Goal: Transaction & Acquisition: Purchase product/service

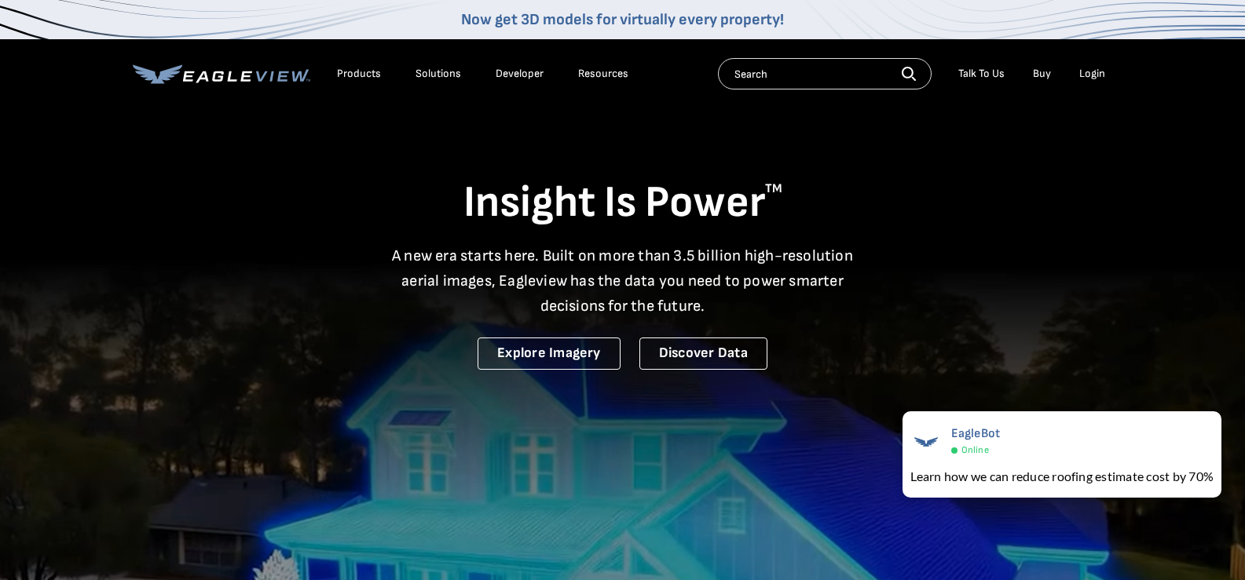
click at [1095, 75] on div "Login" at bounding box center [1092, 74] width 26 height 14
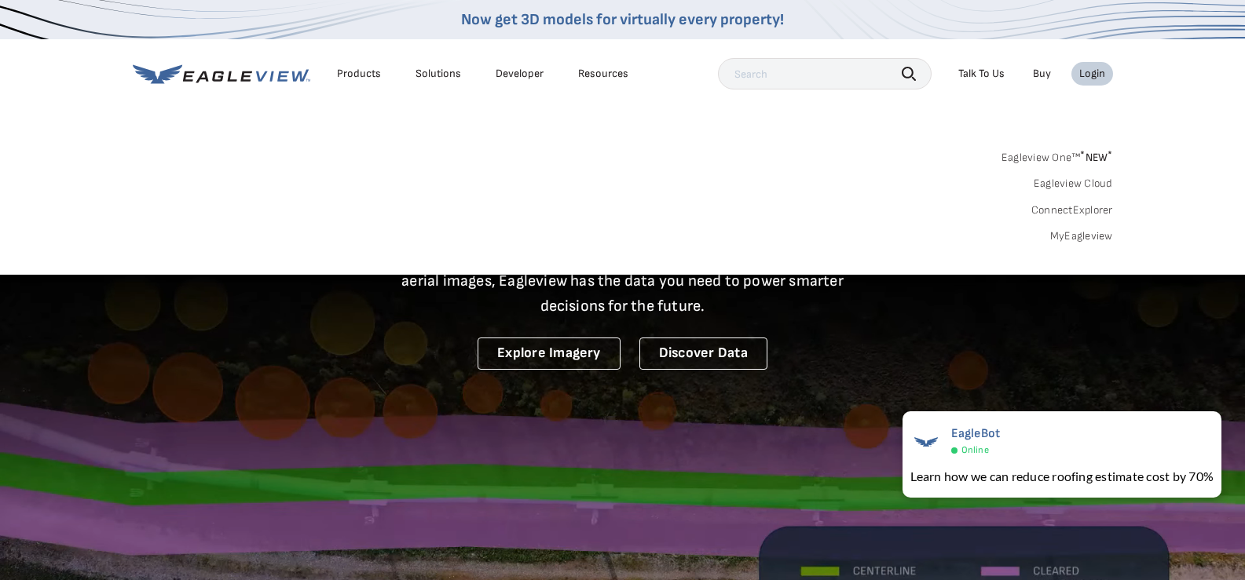
click at [1067, 240] on link "MyEagleview" at bounding box center [1081, 236] width 63 height 14
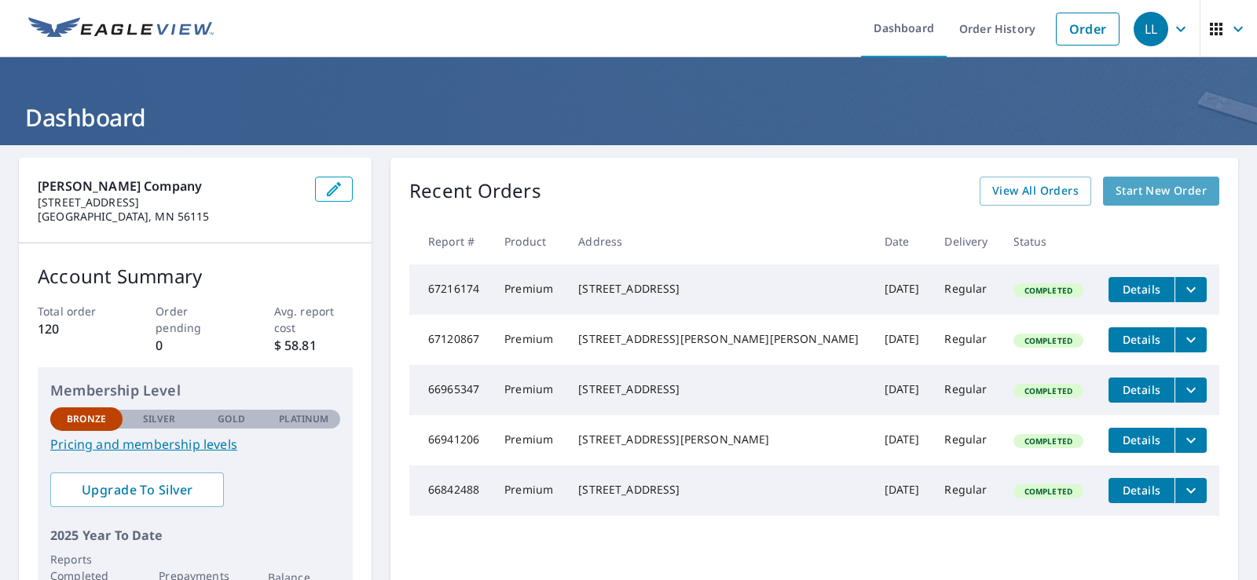
click at [1136, 193] on span "Start New Order" at bounding box center [1160, 191] width 91 height 20
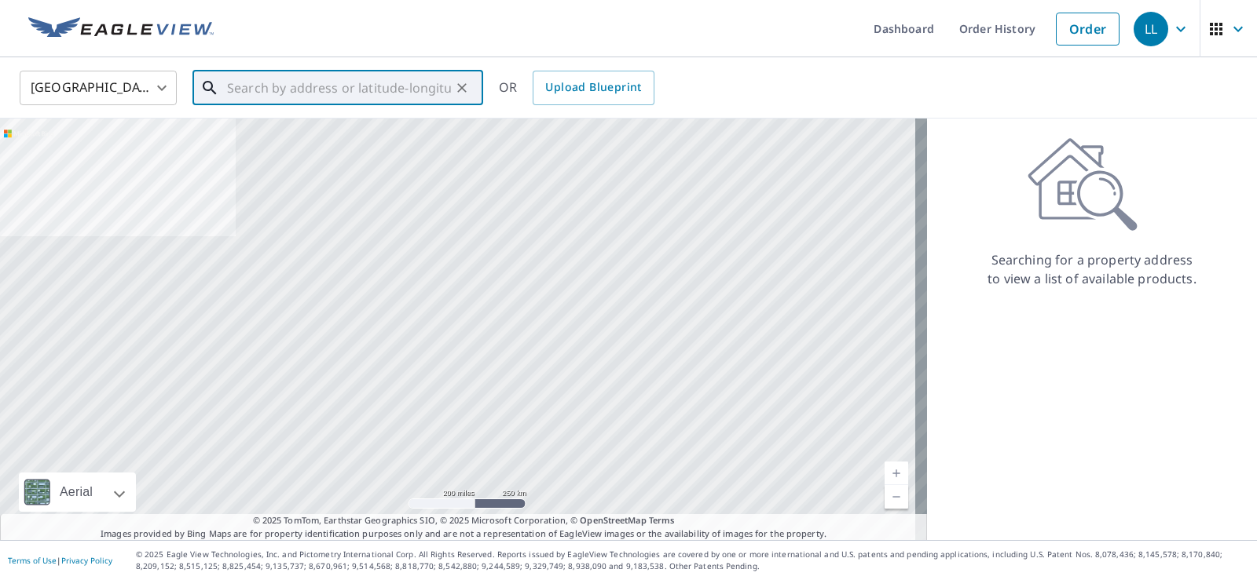
click at [229, 90] on input "text" at bounding box center [339, 88] width 224 height 44
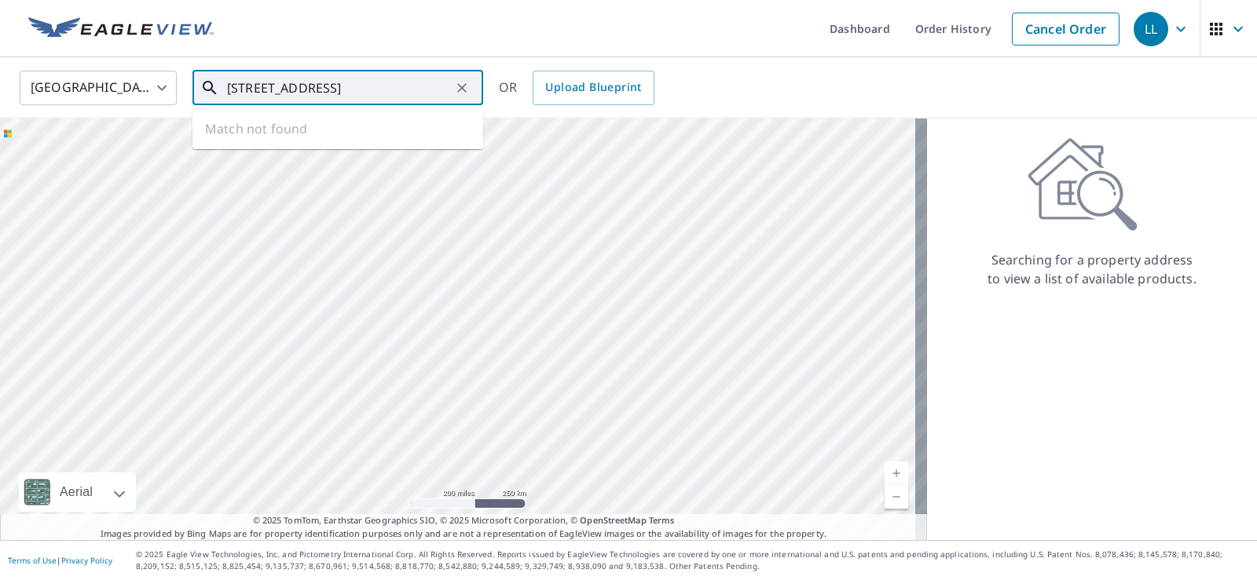
type input "2148 Co Hwy 7 Arco Mn"
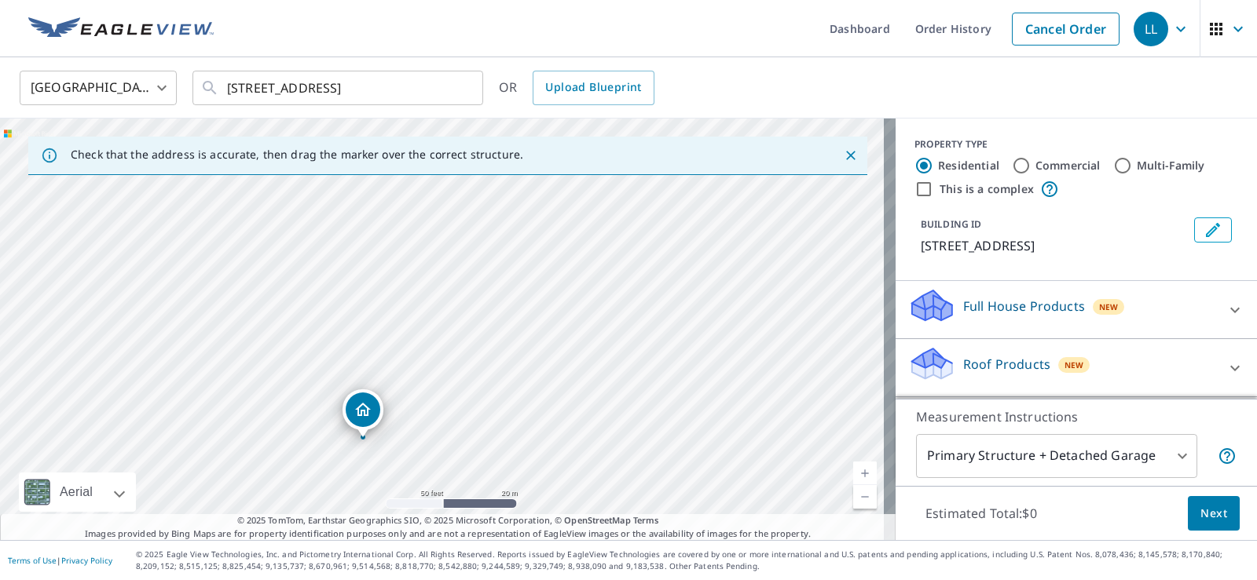
drag, startPoint x: 310, startPoint y: 229, endPoint x: 362, endPoint y: 405, distance: 183.4
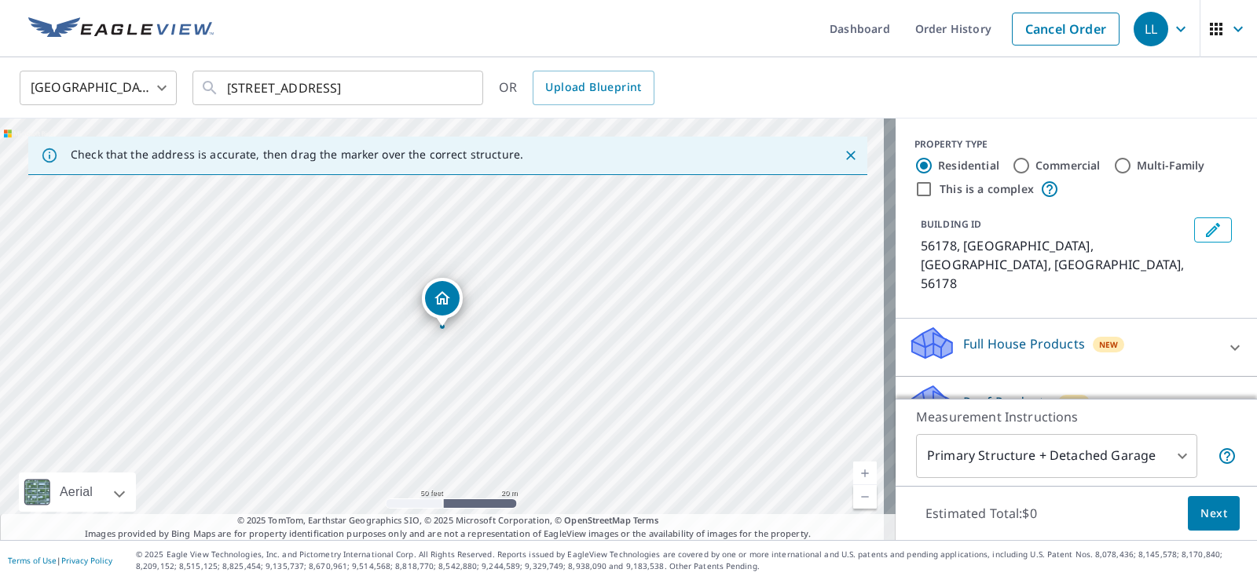
scroll to position [79, 0]
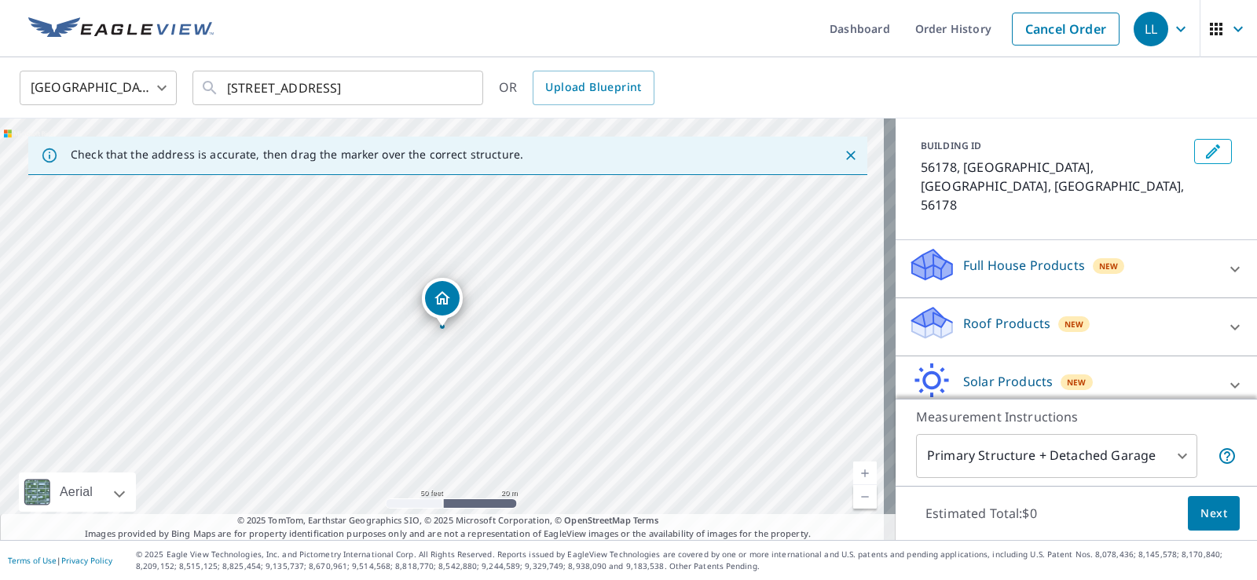
click at [991, 314] on p "Roof Products" at bounding box center [1006, 323] width 87 height 19
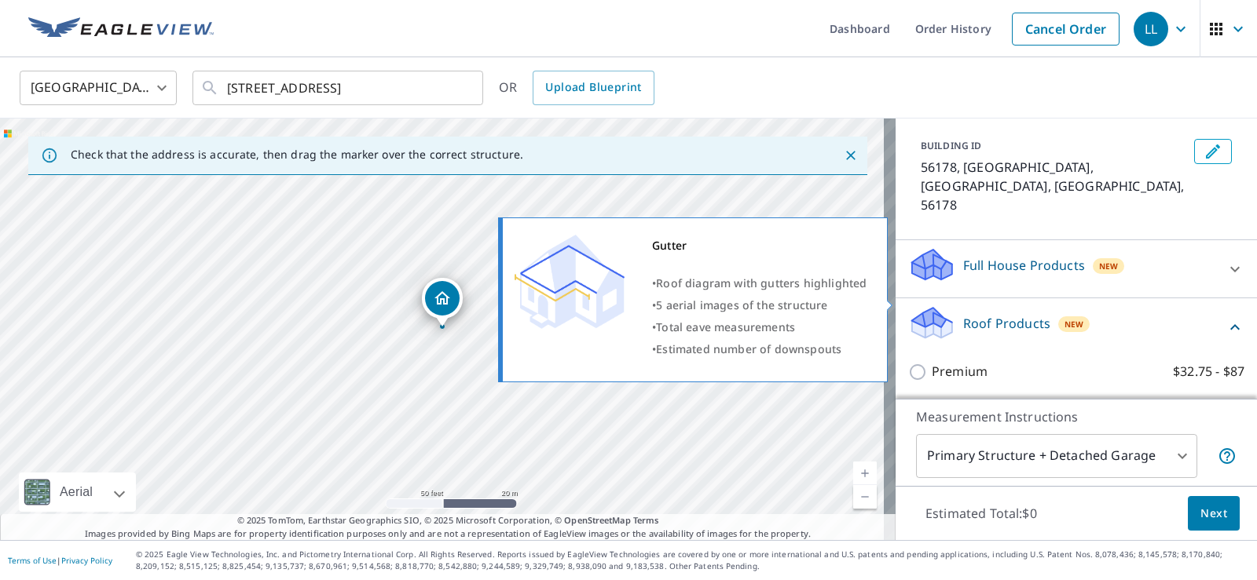
scroll to position [157, 0]
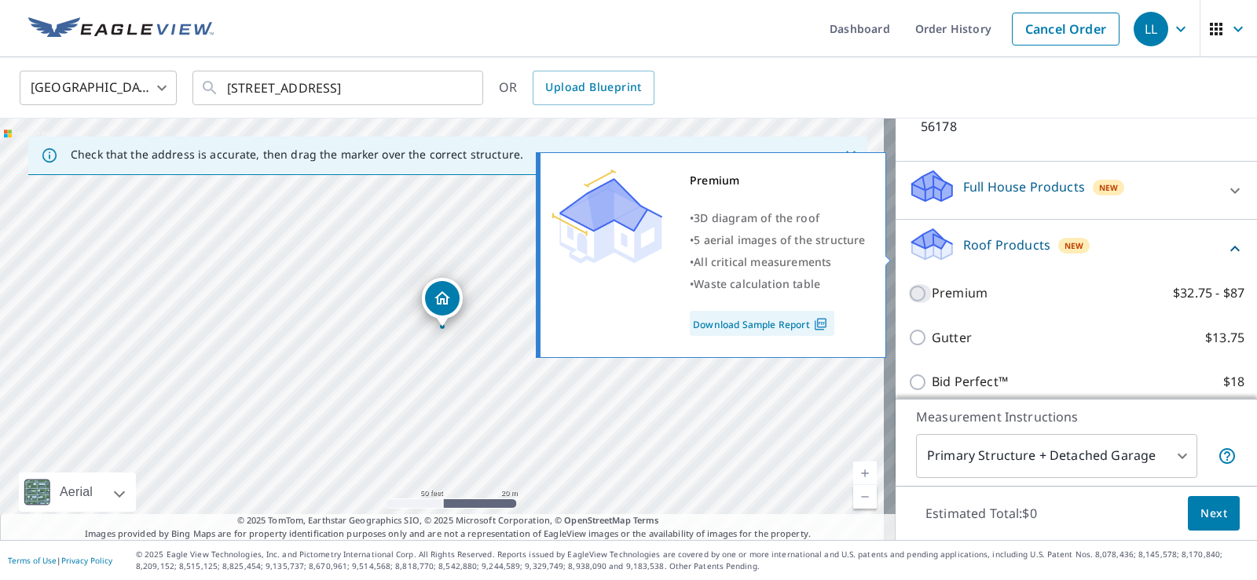
click at [908, 284] on input "Premium $32.75 - $87" at bounding box center [920, 293] width 24 height 19
checkbox input "true"
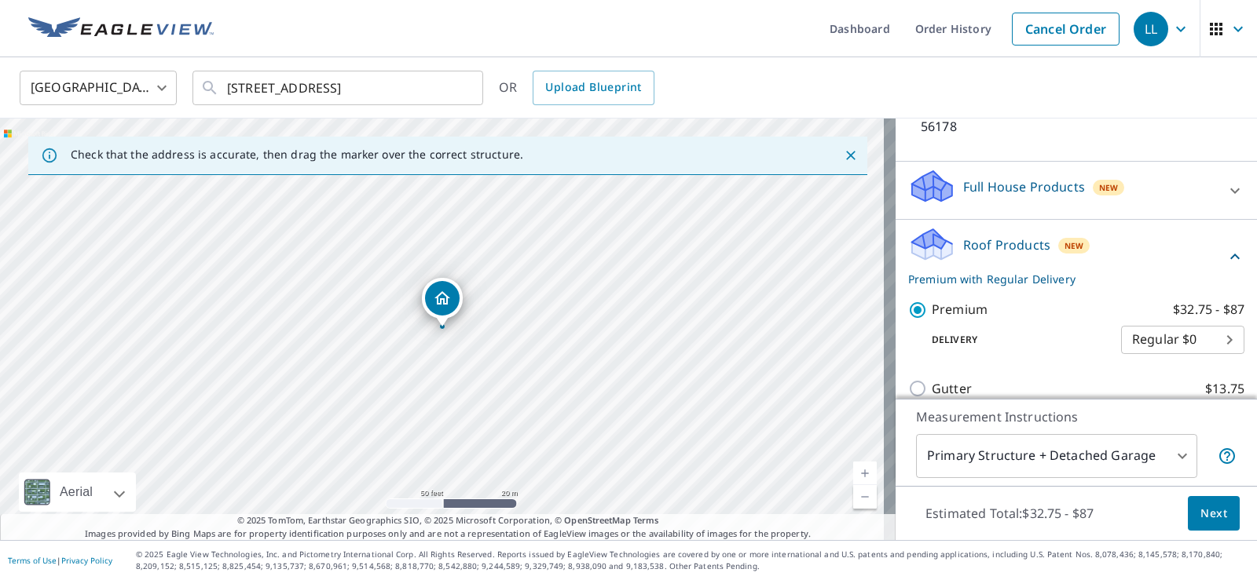
scroll to position [299, 0]
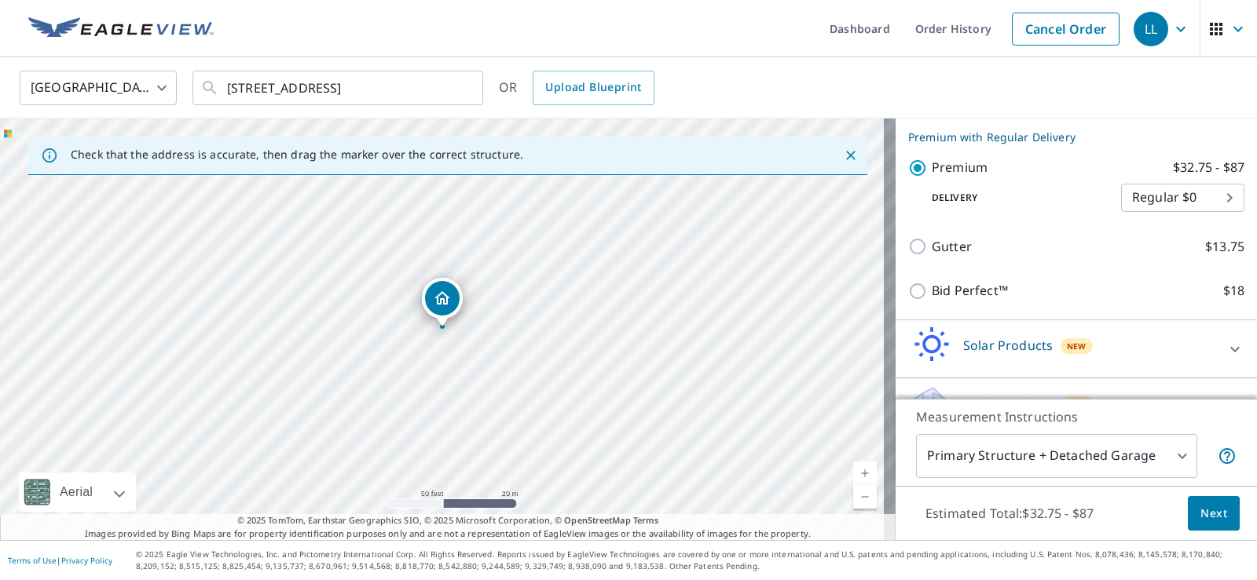
click at [1205, 515] on span "Next" at bounding box center [1213, 514] width 27 height 20
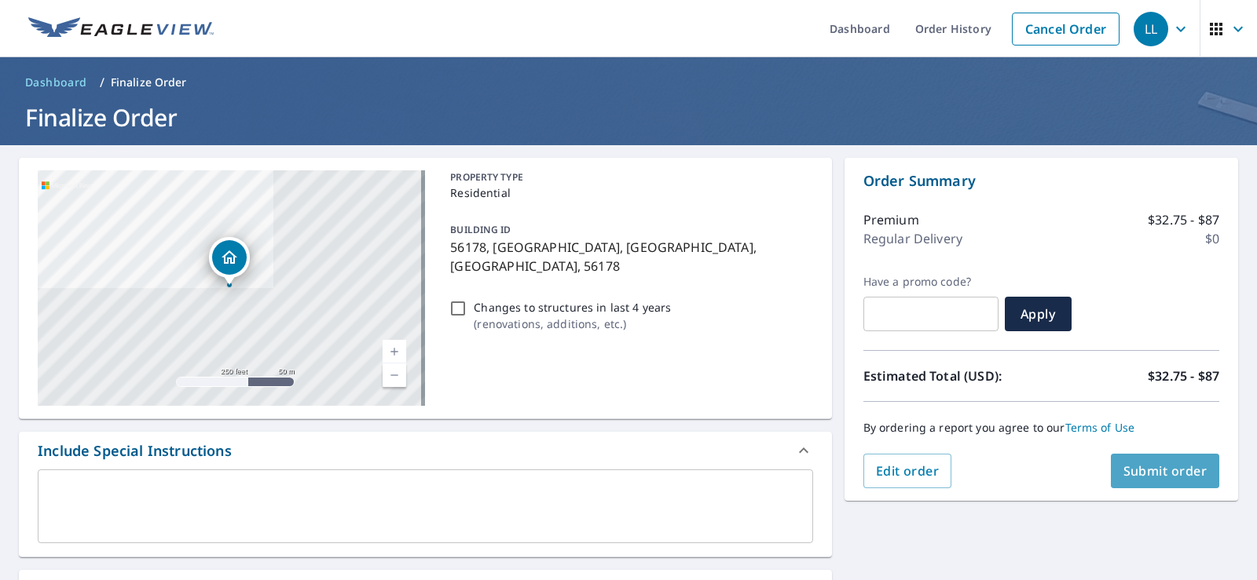
click at [1152, 467] on span "Submit order" at bounding box center [1165, 471] width 84 height 17
